Goal: Ask a question: Seek information or help from site administrators or community

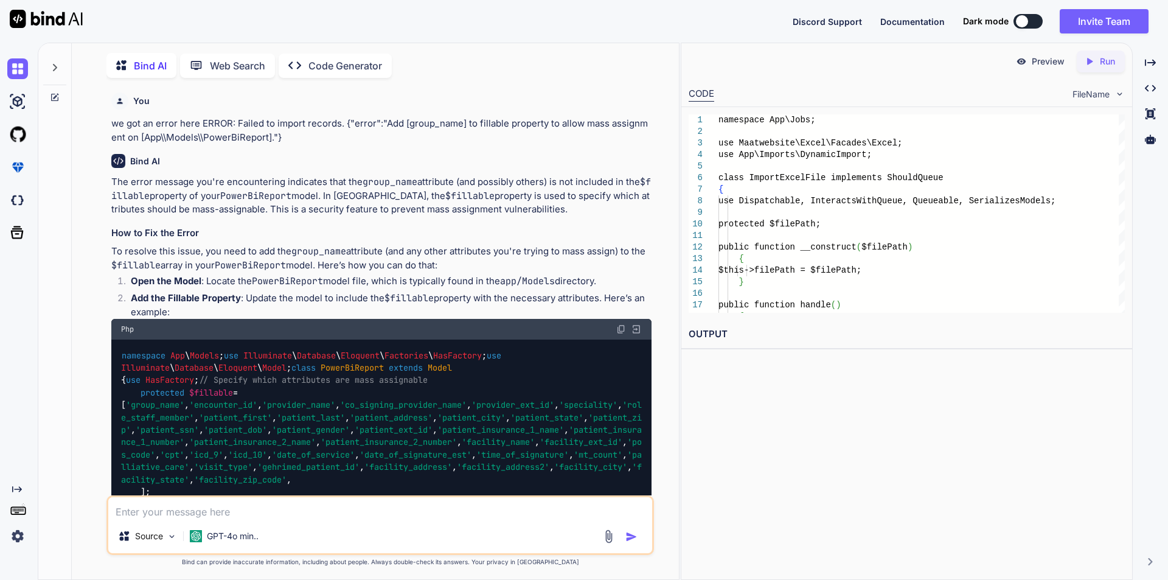
scroll to position [30964, 0]
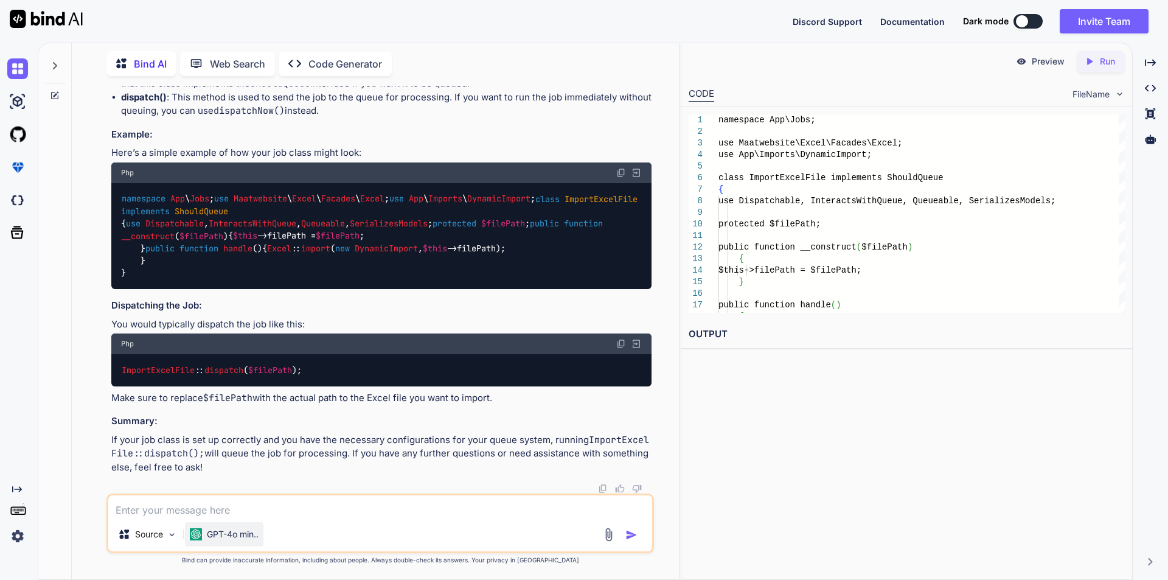
click at [241, 522] on div "GPT-4o min.." at bounding box center [224, 534] width 78 height 24
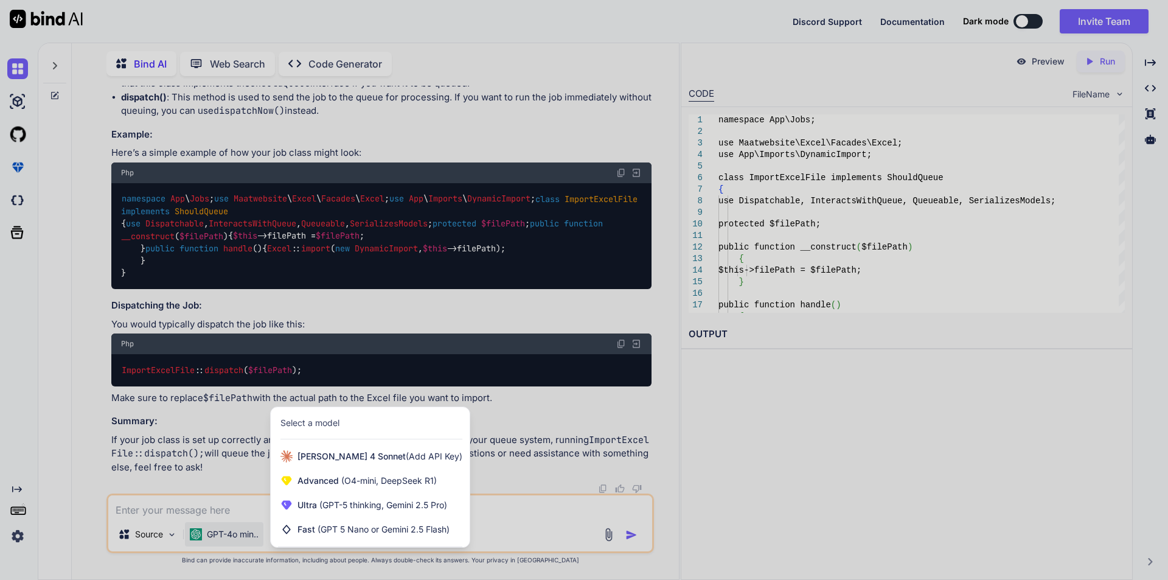
click at [219, 494] on div at bounding box center [584, 290] width 1168 height 580
type textarea "x"
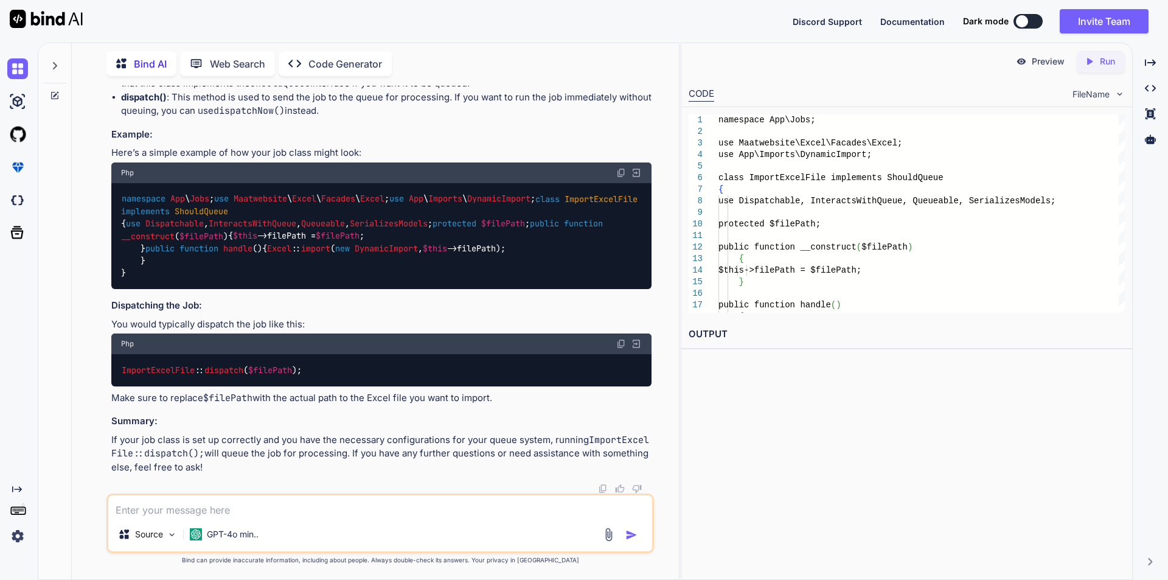
click at [213, 503] on textarea at bounding box center [380, 506] width 544 height 22
type textarea "we are using chunk for large excel import file still its not work and server cr…"
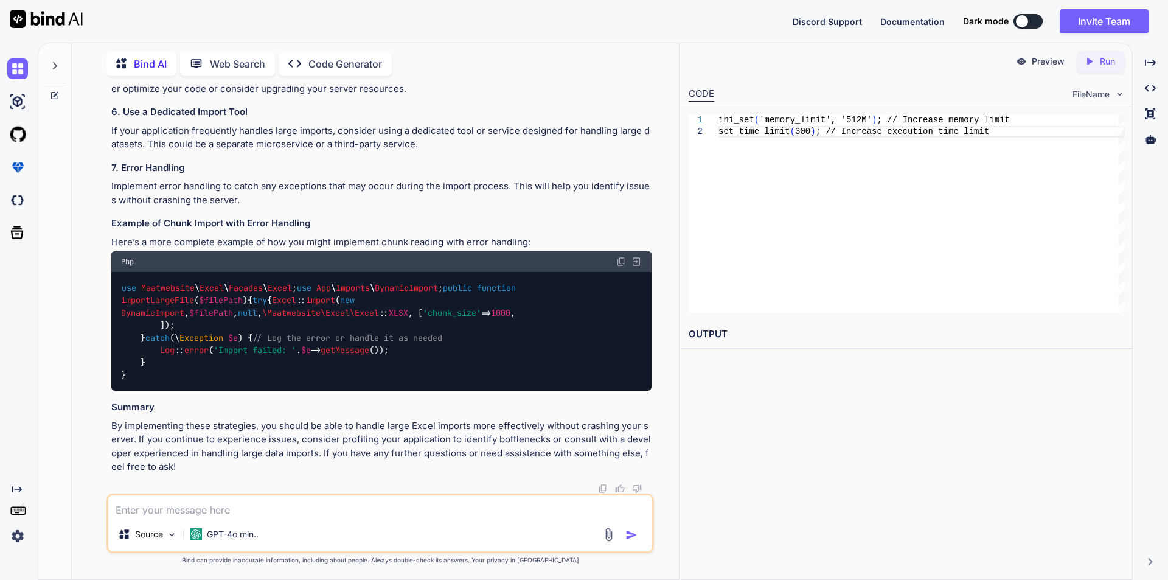
scroll to position [32123, 0]
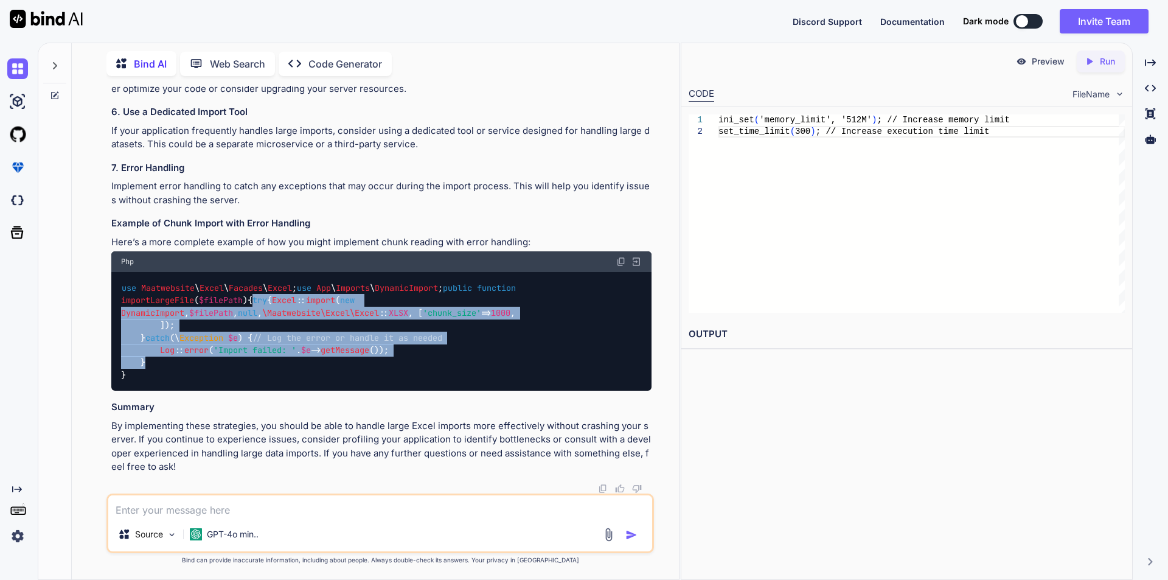
drag, startPoint x: 142, startPoint y: 276, endPoint x: 157, endPoint y: 359, distance: 84.1
click at [157, 359] on div "use Maatwebsite \ Excel \ Facades \ Excel ; use App \ Imports \ DynamicImport ;…" at bounding box center [381, 331] width 540 height 119
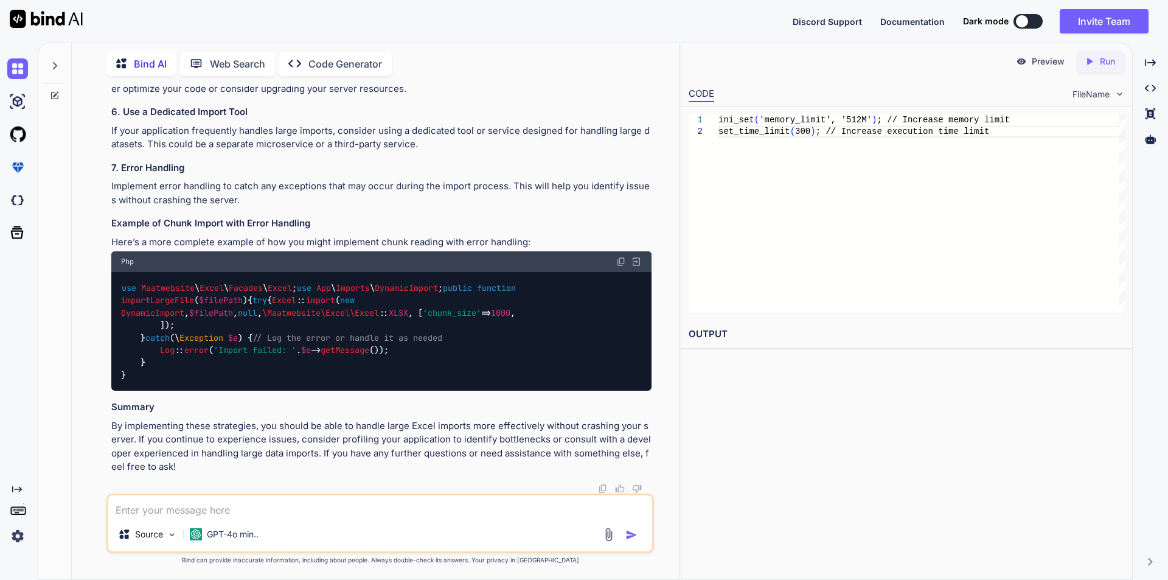
click at [257, 378] on div "use Maatwebsite \ Excel \ Facades \ Excel ; use App \ Imports \ DynamicImport ;…" at bounding box center [381, 331] width 540 height 119
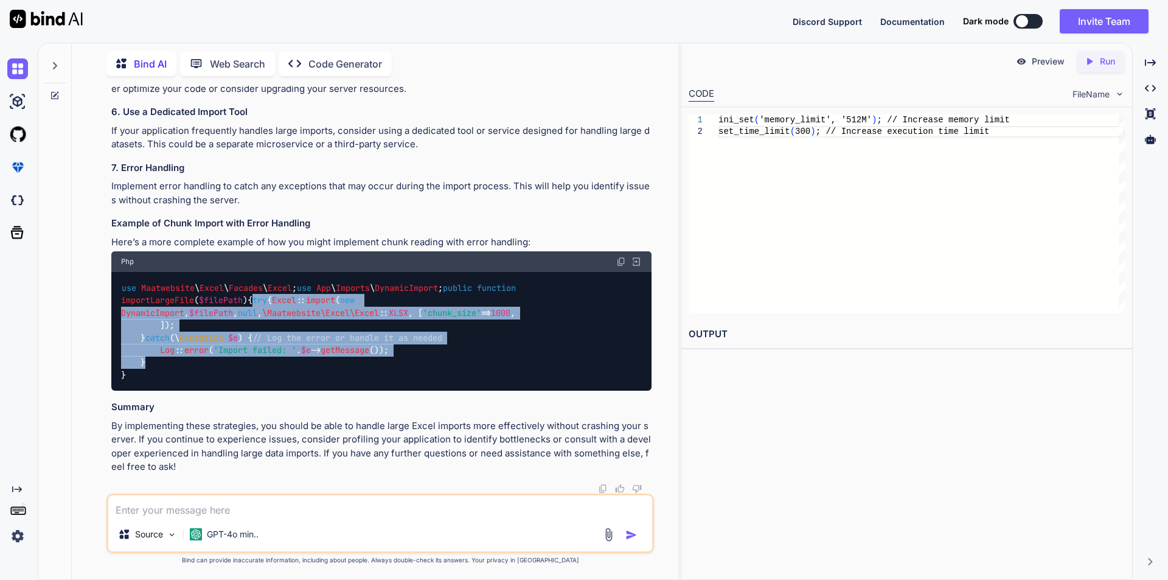
drag, startPoint x: 142, startPoint y: 277, endPoint x: 168, endPoint y: 361, distance: 87.5
click at [168, 361] on div "use Maatwebsite \ Excel \ Facades \ Excel ; use App \ Imports \ DynamicImport ;…" at bounding box center [381, 331] width 540 height 119
copy code "try { Excel :: import ( new DynamicImport , $filePath , null , \Maatwebsite\Exc…"
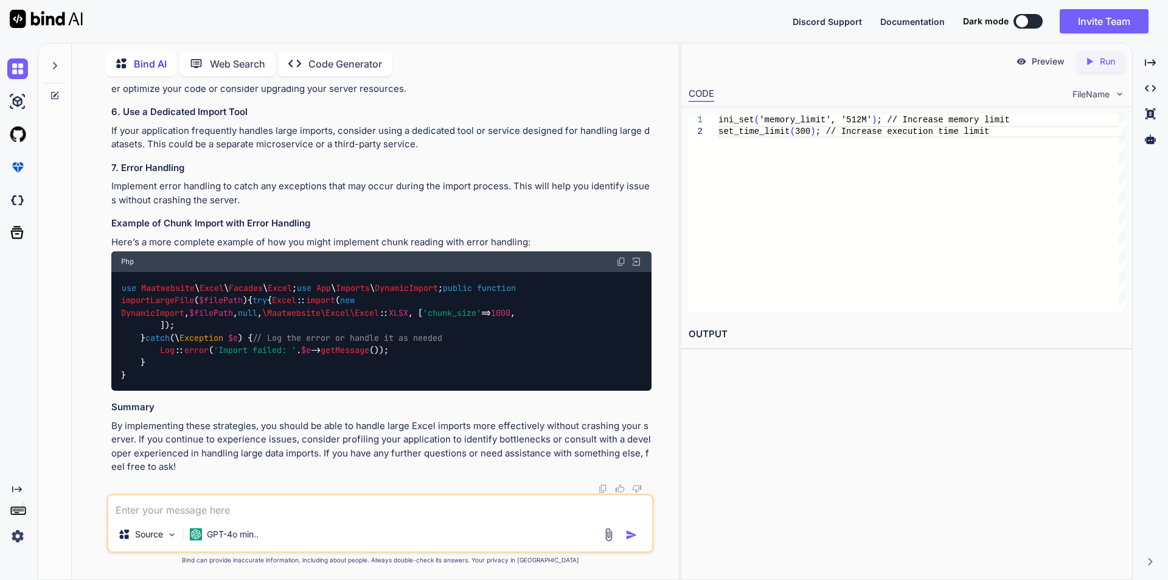
click at [262, 503] on textarea at bounding box center [380, 506] width 544 height 22
type textarea "I have log in Job file but it can not show message in log file"
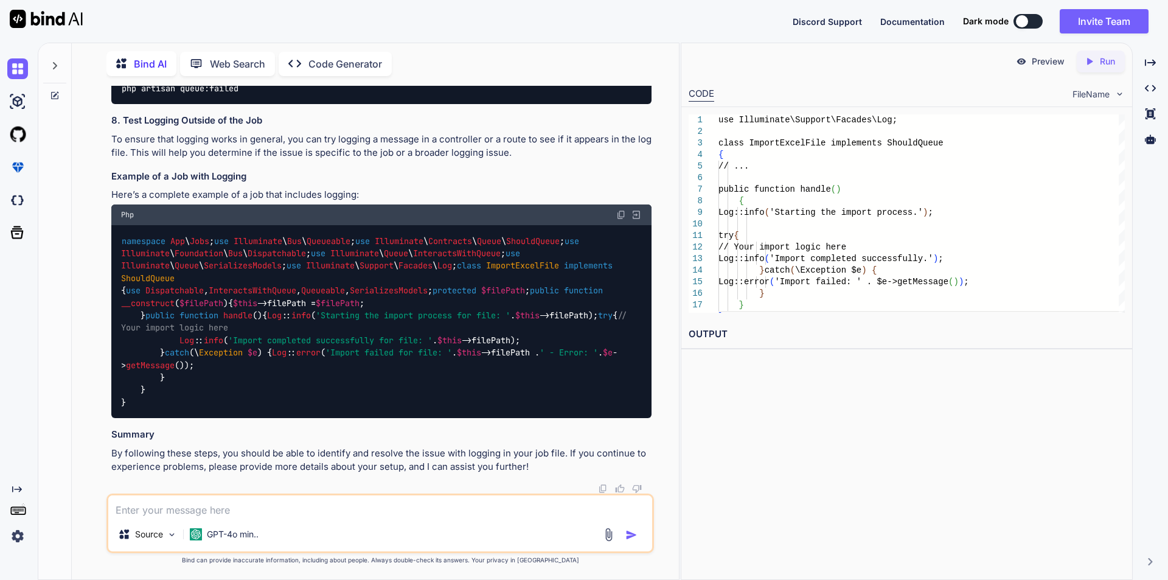
scroll to position [32738, 0]
drag, startPoint x: 160, startPoint y: 213, endPoint x: 393, endPoint y: 224, distance: 233.2
copy code "Log :: info ( 'Starting the import process.' );"
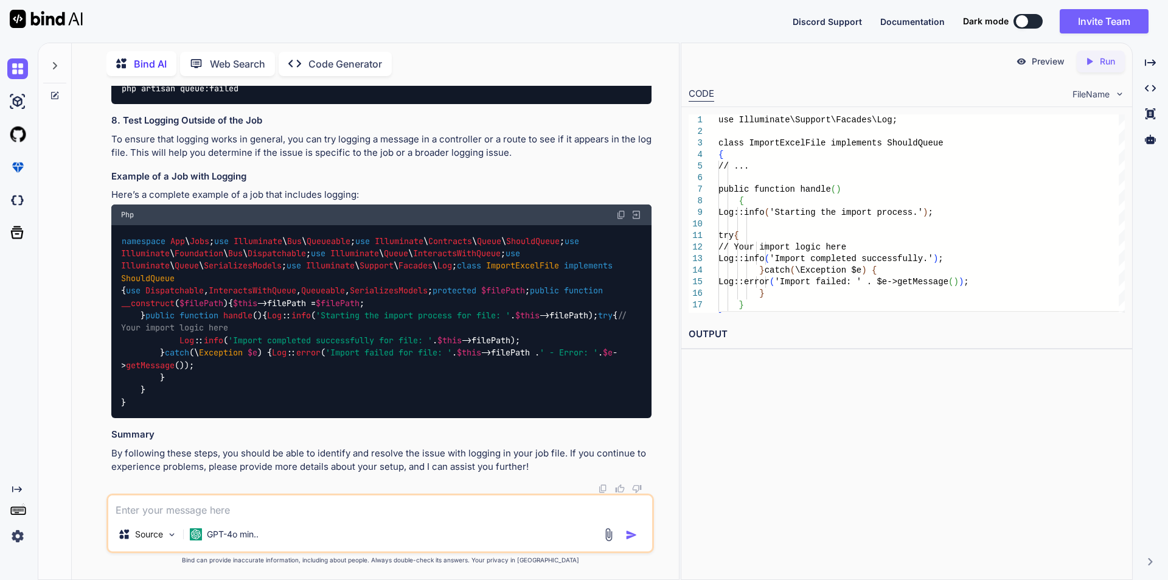
copy code "Log :: info ( 'Starting the import process.' );"
click at [65, 491] on div at bounding box center [54, 310] width 33 height 538
click at [296, 510] on textarea at bounding box center [380, 506] width 544 height 22
type textarea "how to check job is queued"
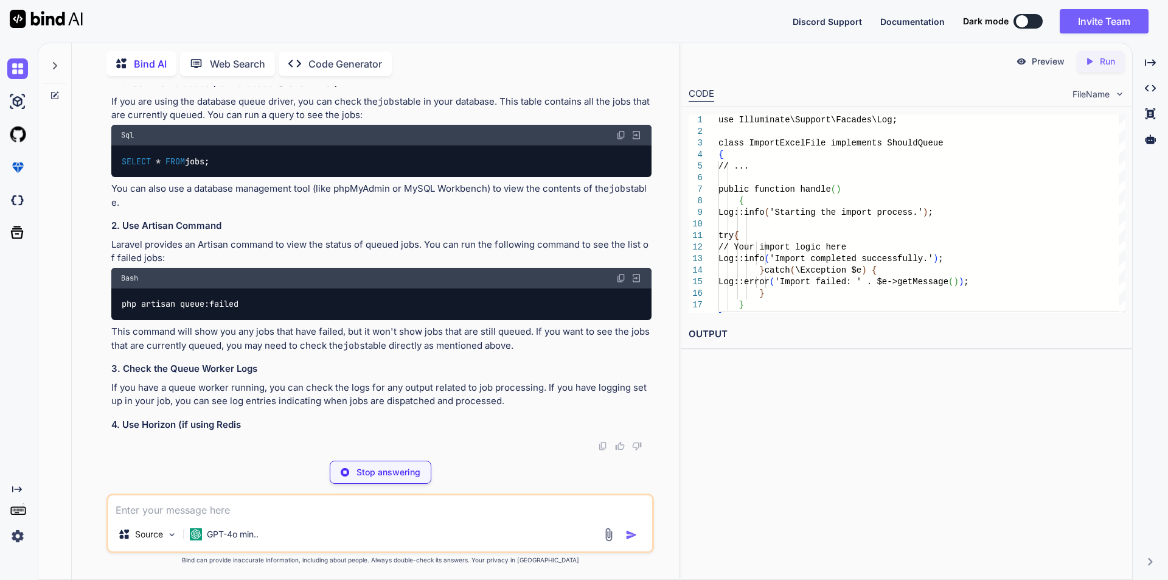
scroll to position [34225, 0]
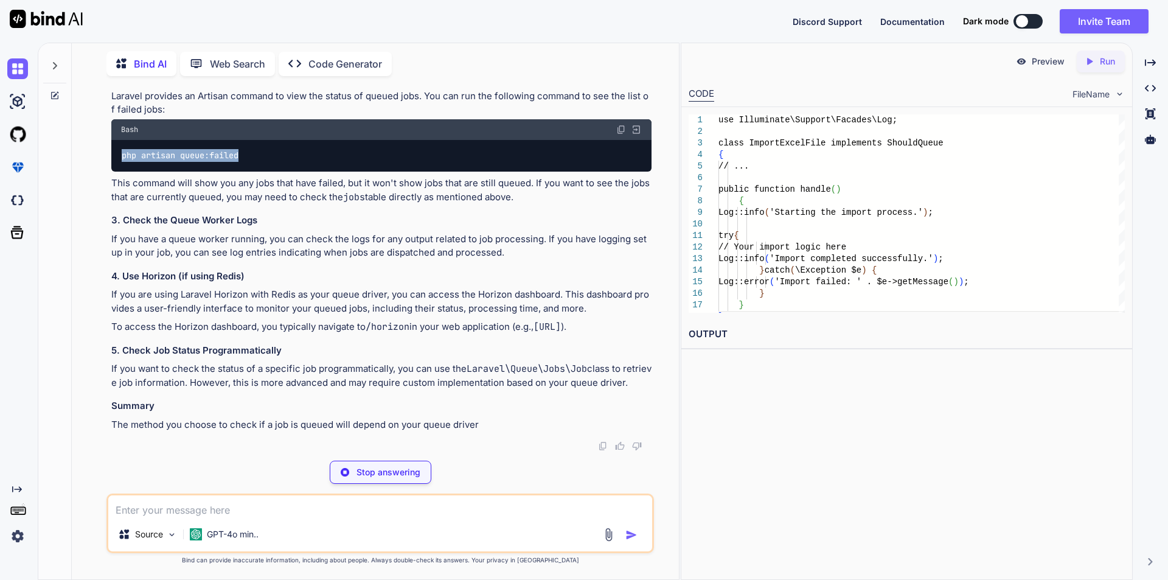
drag, startPoint x: 123, startPoint y: 304, endPoint x: 248, endPoint y: 310, distance: 124.8
click at [248, 172] on div "php artisan queue:failed" at bounding box center [381, 156] width 540 height 32
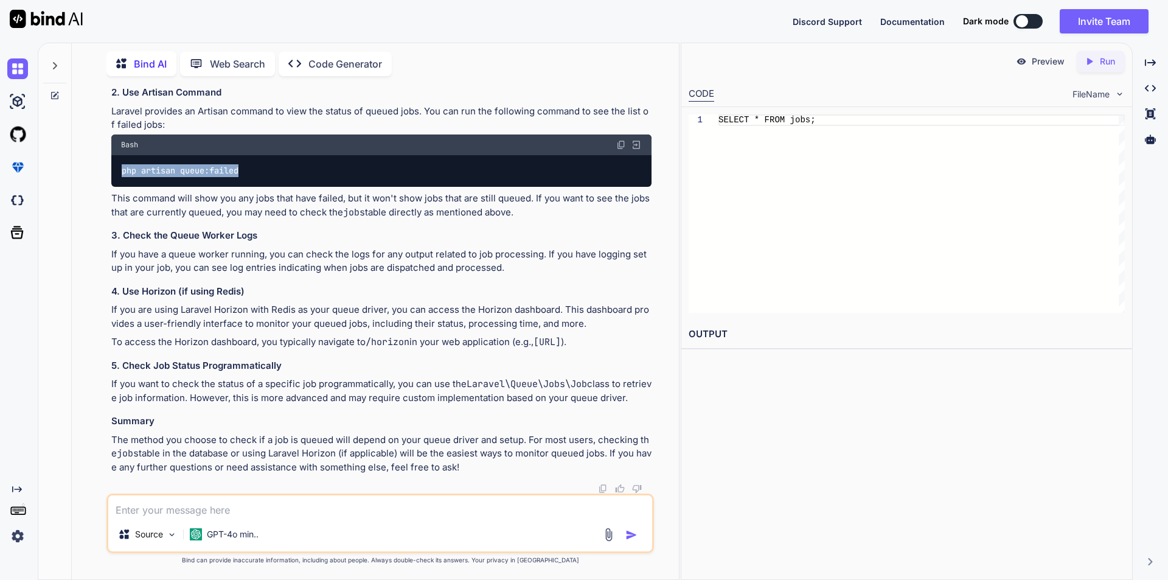
copy code "php artisan queue:failed"
click at [90, 496] on div "You we got an error here ERROR: Failed to import records. {"error":"Add [group_…" at bounding box center [380, 332] width 597 height 493
drag, startPoint x: 161, startPoint y: 229, endPoint x: 184, endPoint y: 249, distance: 30.2
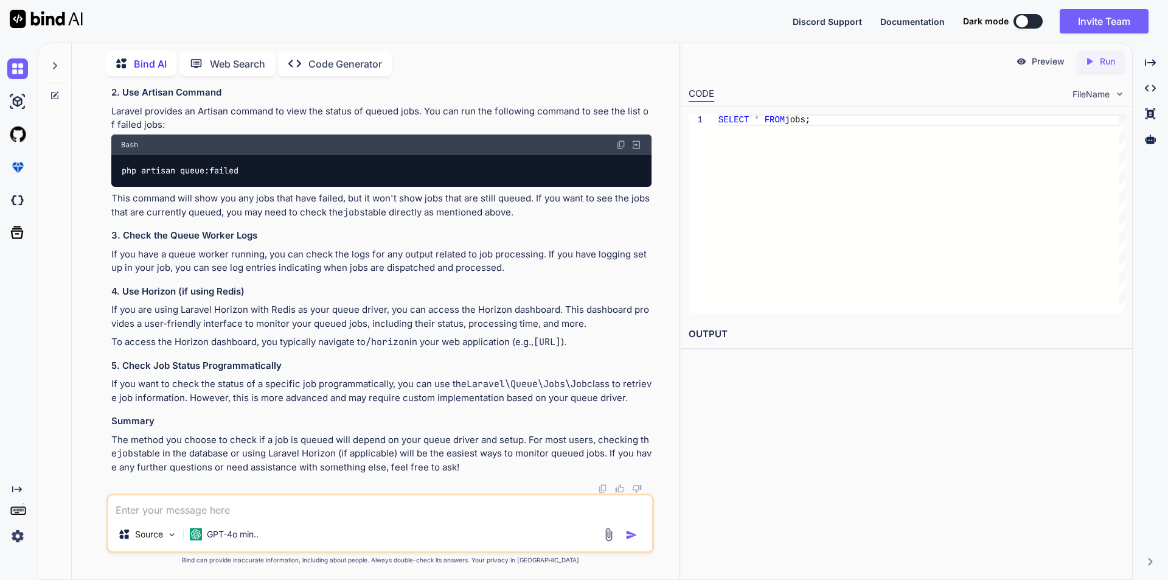
copy code "Excel :: import ( new DynamicImport , $filePath , null , \Maatwebsite\Excel\Exc…"
